Goal: Find specific page/section: Find specific page/section

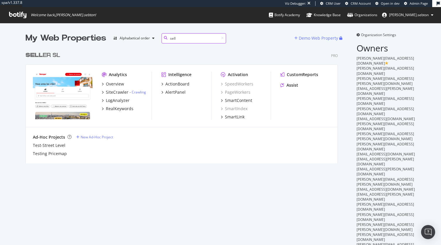
scroll to position [114, 312]
type input "sell"
click at [48, 56] on div "SELL ER SL" at bounding box center [43, 55] width 35 height 9
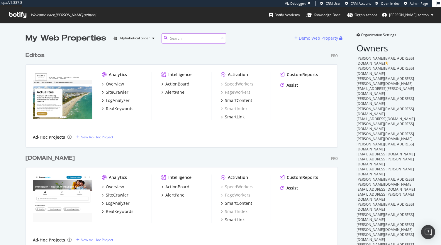
scroll to position [1665, 312]
